Goal: Information Seeking & Learning: Learn about a topic

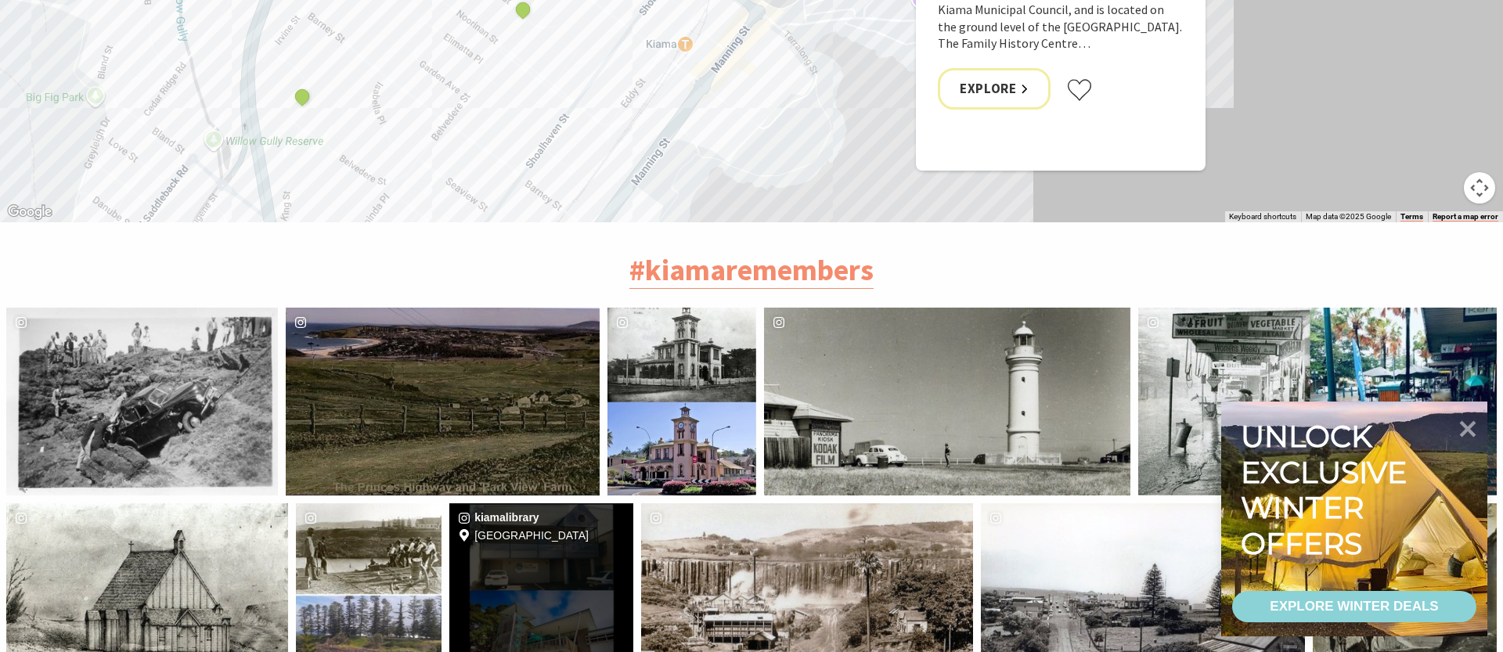
scroll to position [3592, 0]
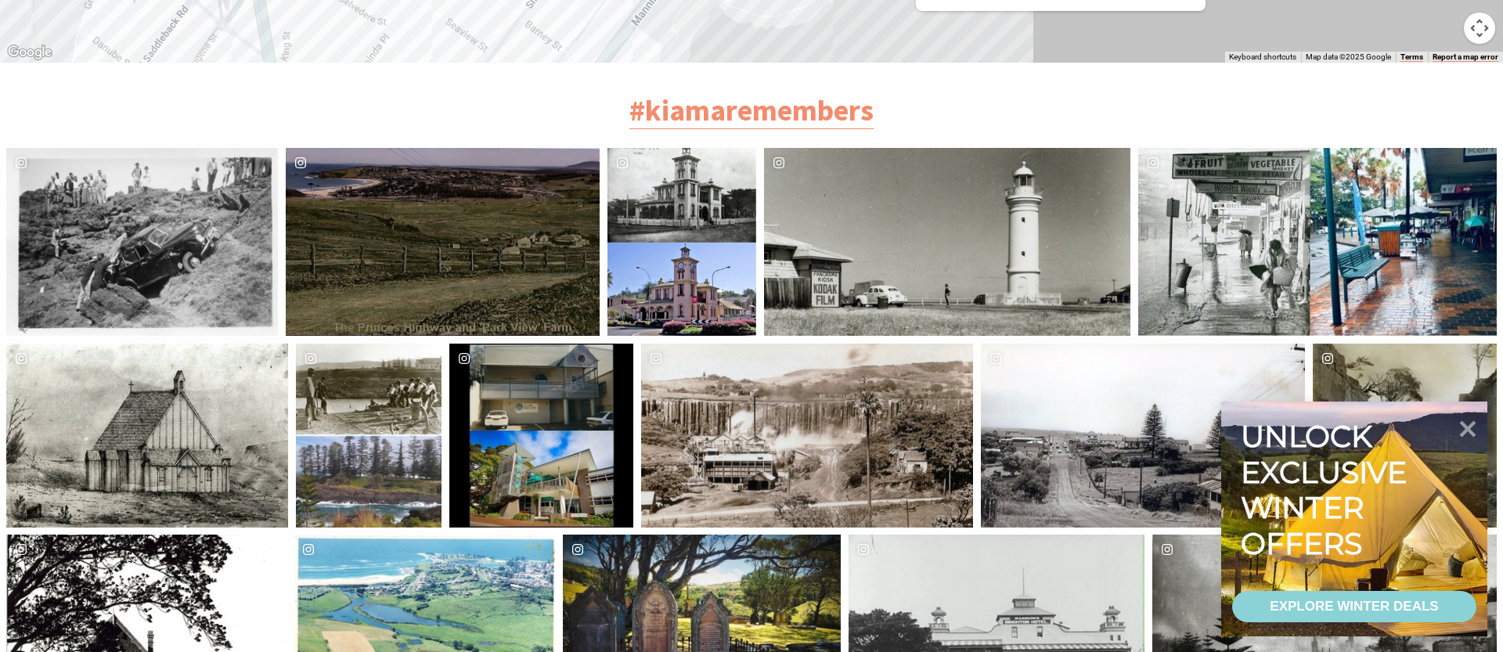
click at [794, 380] on div "image gallery, click to learn more about photo: NSW State Quarry, Kiama (Terral…" at bounding box center [724, 436] width 166 height 184
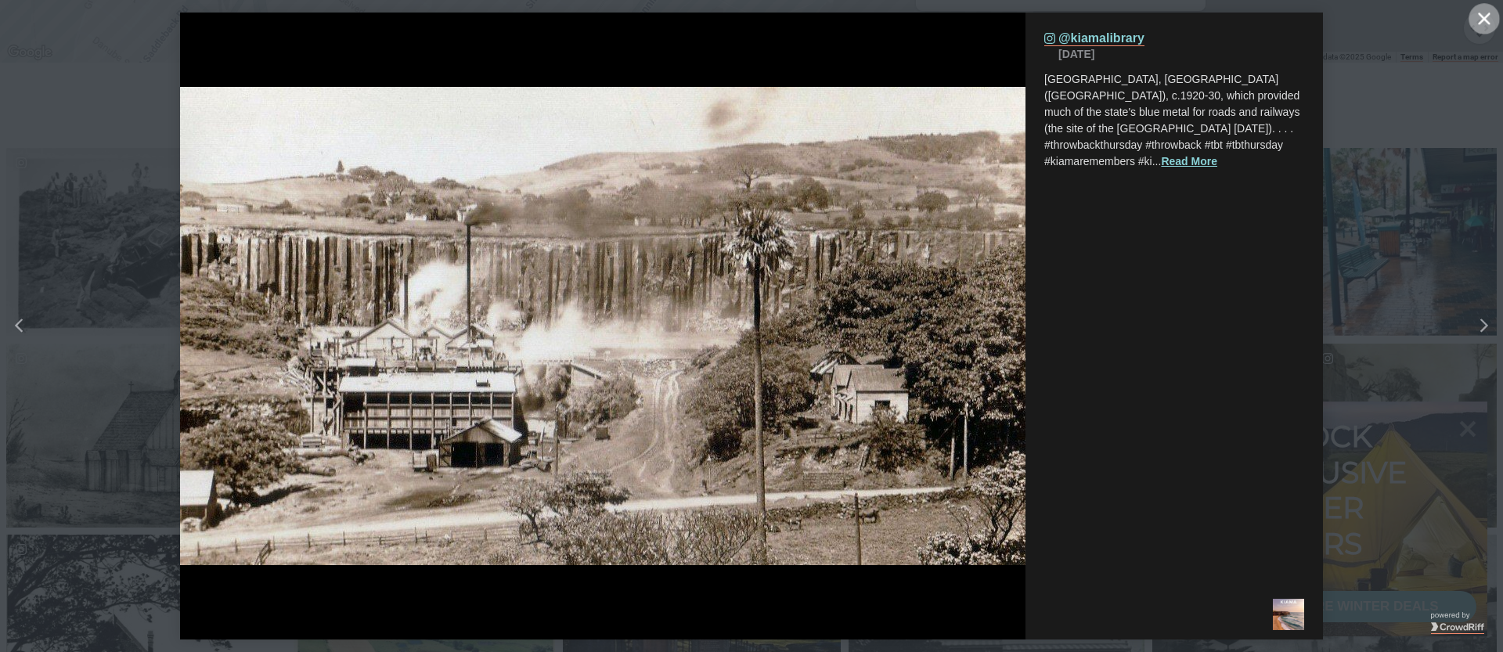
click at [1482, 18] on icon "Close" at bounding box center [1484, 19] width 12 height 12
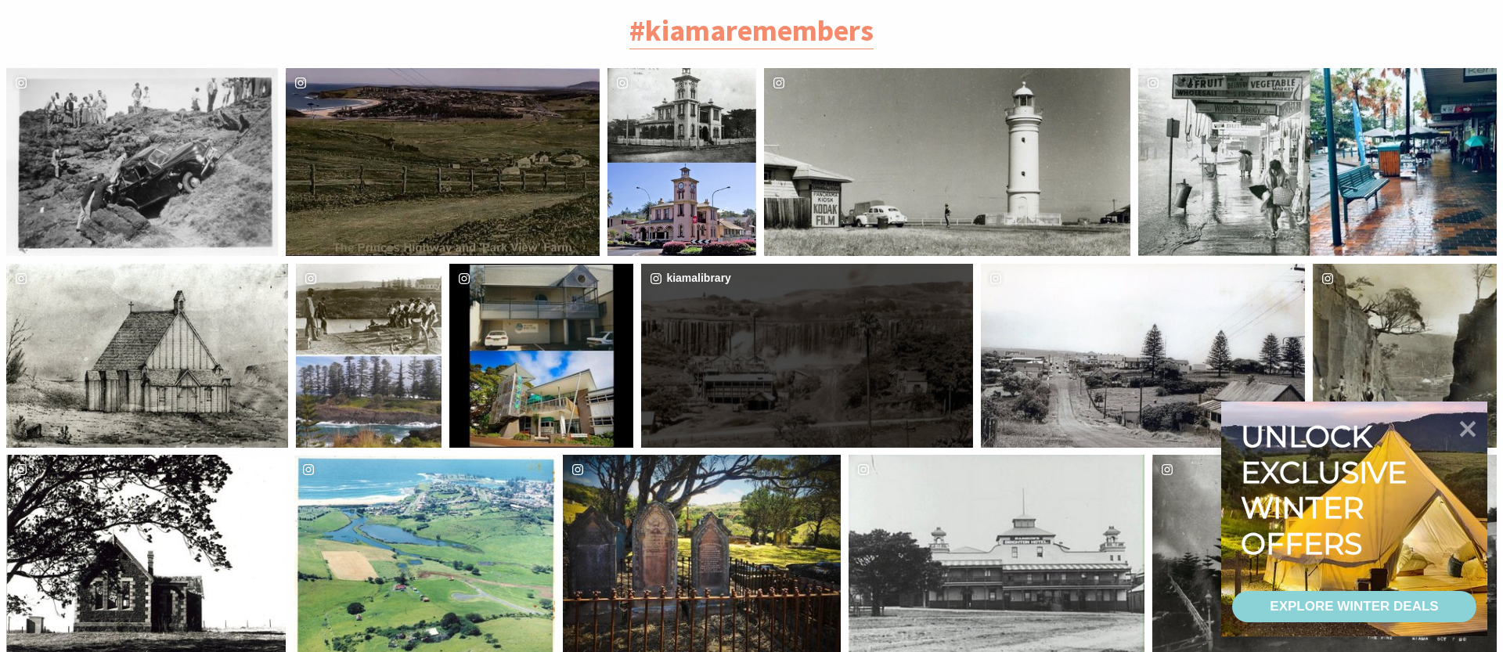
scroll to position [3832, 0]
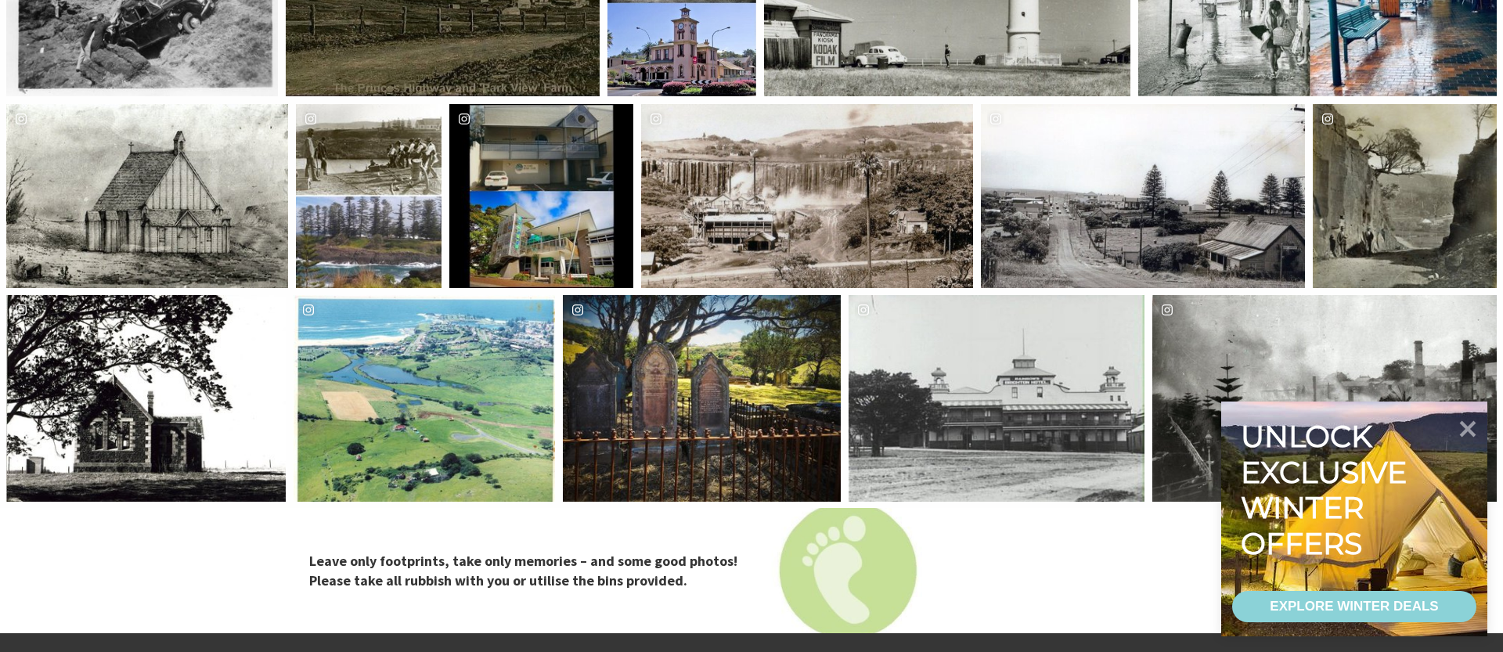
click at [1428, 144] on div "kiamalibrary" at bounding box center [1404, 196] width 184 height 184
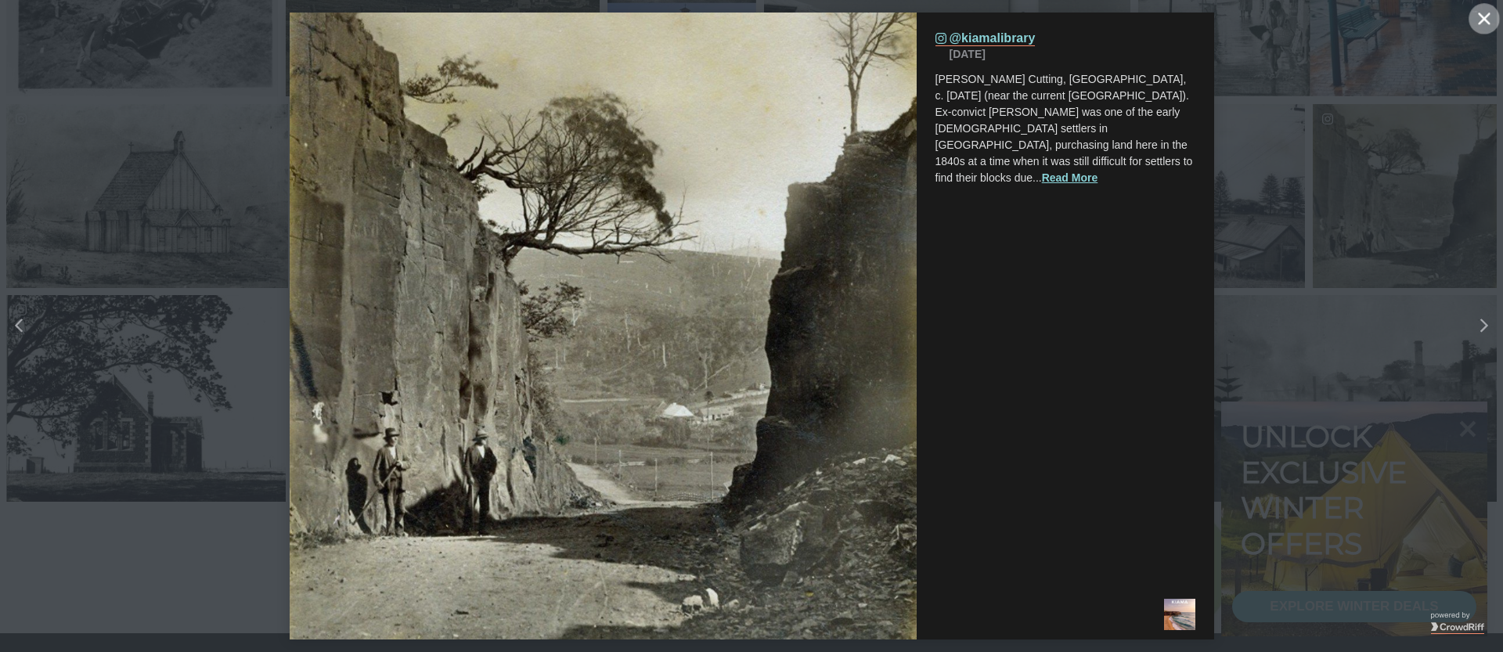
click at [1489, 17] on icon "Close" at bounding box center [1484, 19] width 12 height 12
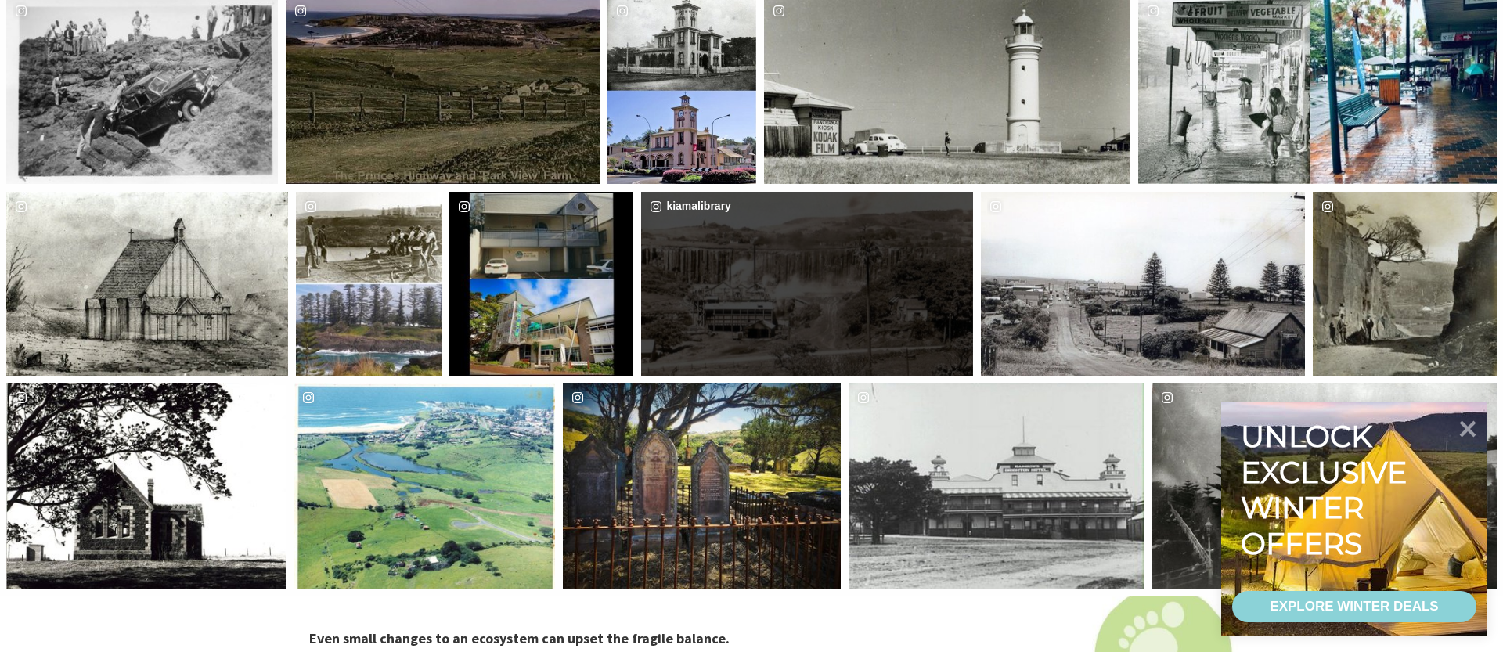
scroll to position [3584, 0]
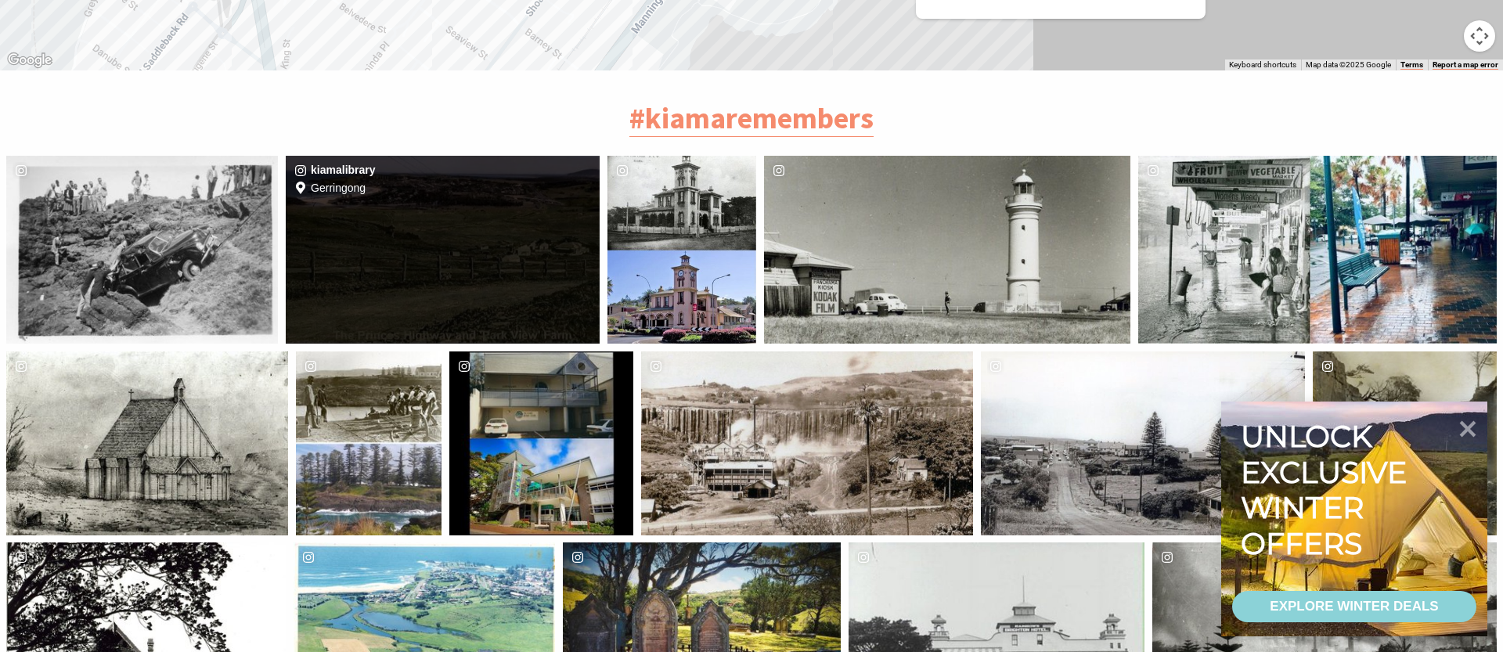
click at [472, 189] on div "kiamalibrary Location [GEOGRAPHIC_DATA]" at bounding box center [443, 250] width 314 height 188
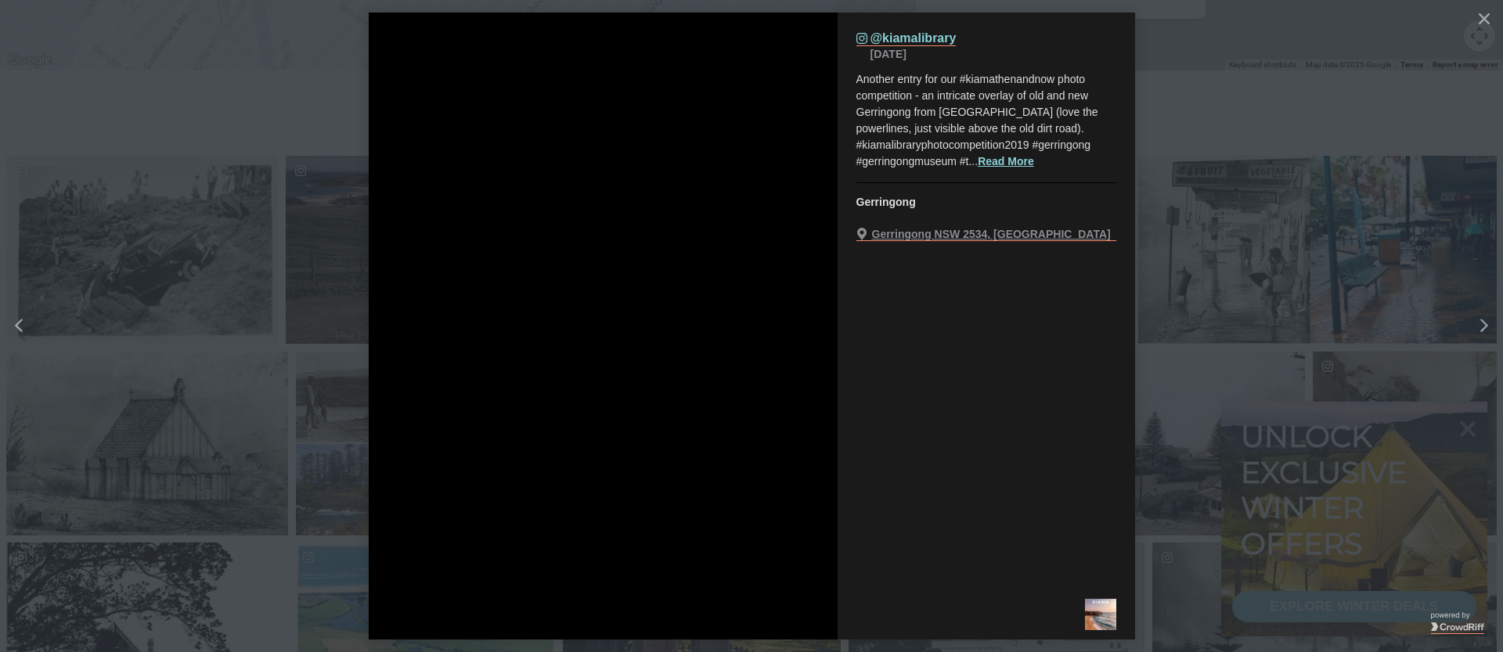
scroll to position [608, 1499]
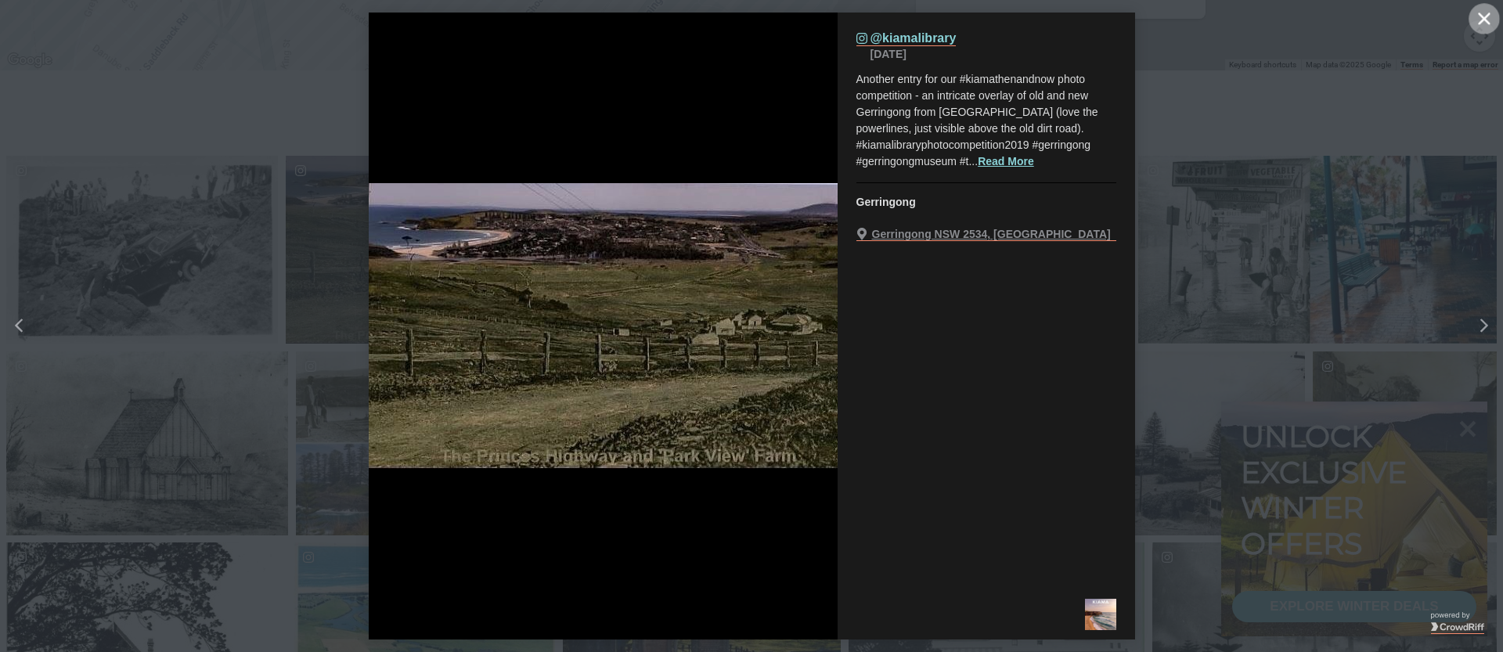
click at [1478, 20] on icon "Close" at bounding box center [1484, 19] width 12 height 12
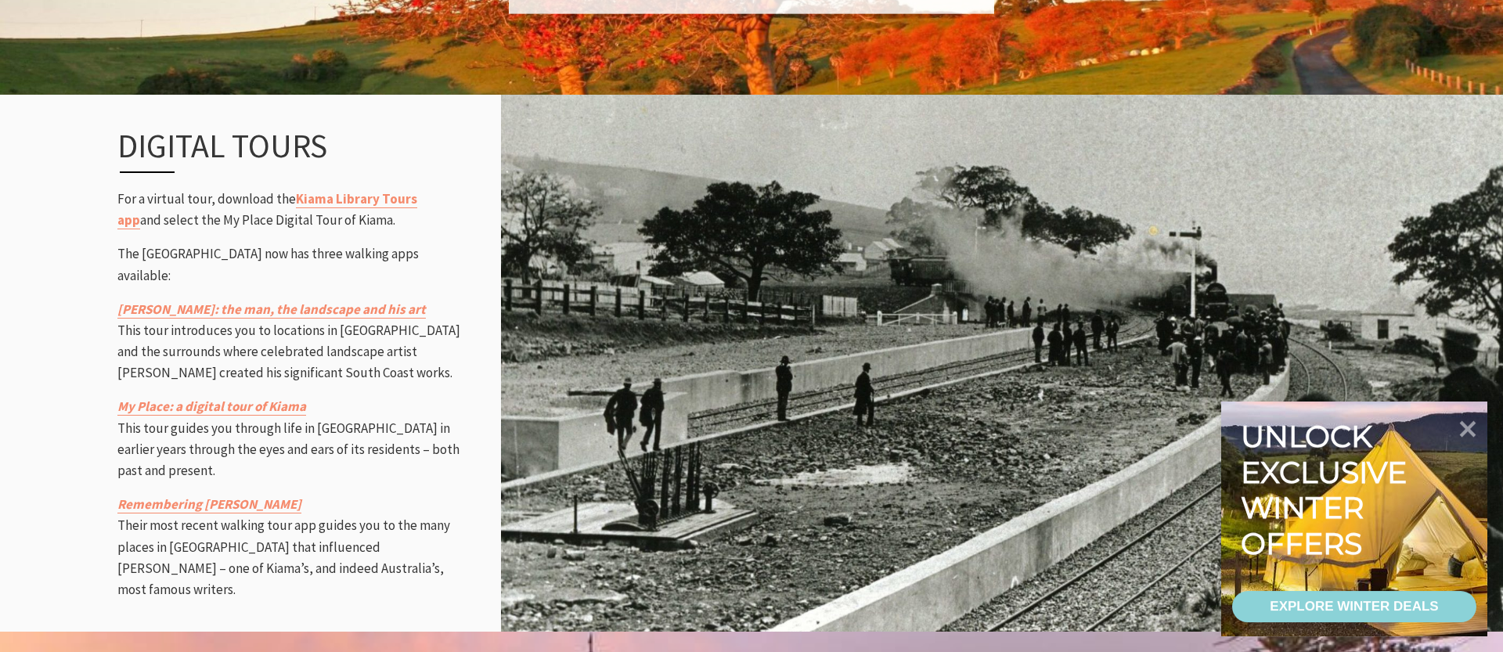
scroll to position [1908, 0]
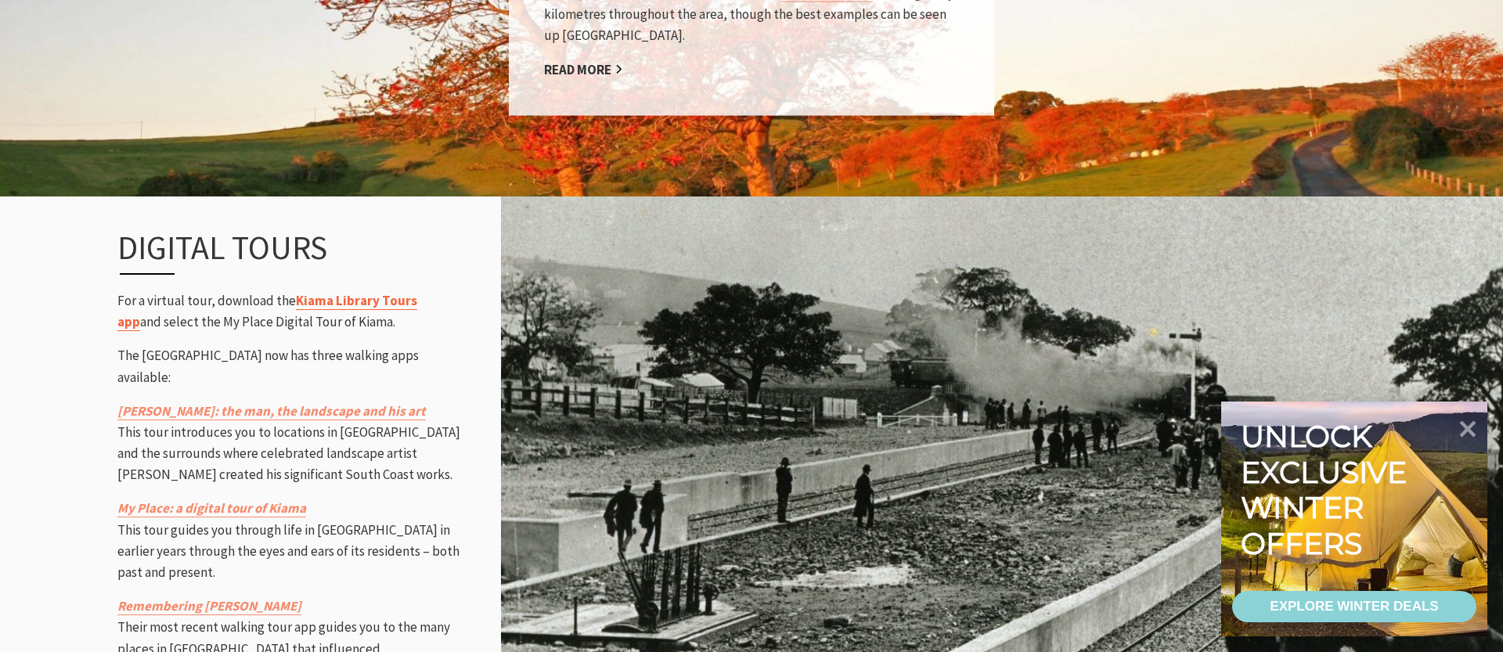
click at [368, 292] on link "Kiama Library Tours app" at bounding box center [267, 311] width 300 height 39
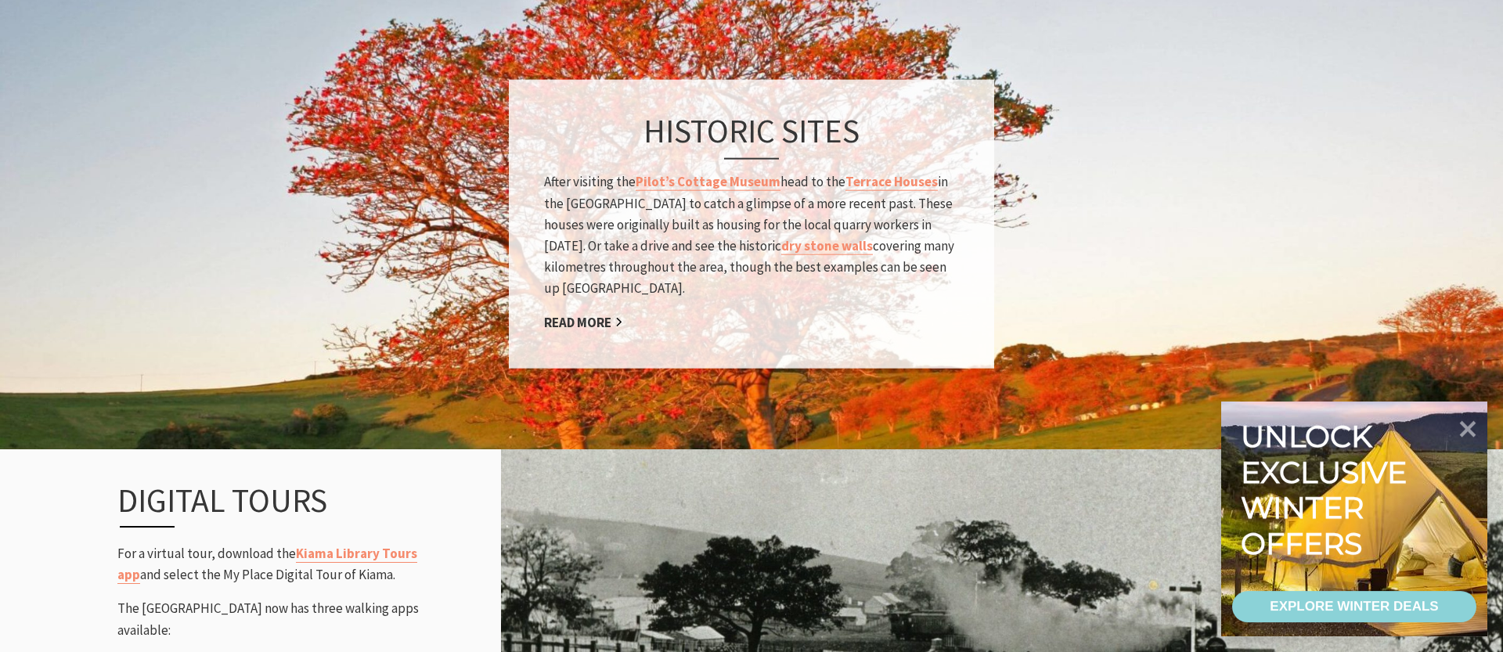
scroll to position [1589, 0]
